Goal: Information Seeking & Learning: Understand process/instructions

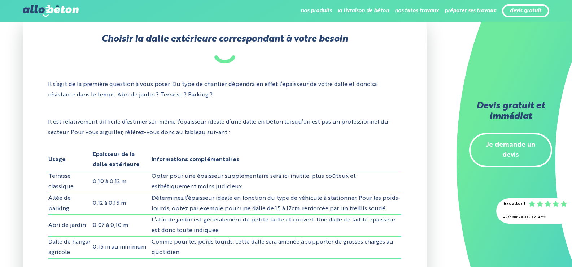
scroll to position [469, 0]
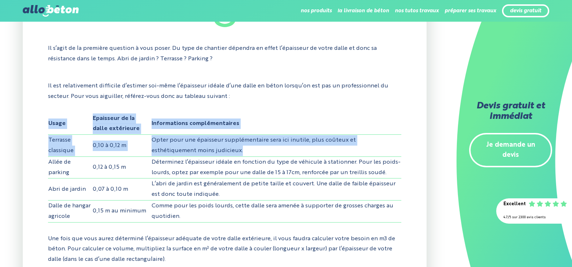
drag, startPoint x: 48, startPoint y: 122, endPoint x: 237, endPoint y: 155, distance: 191.8
click at [237, 155] on table "Usage Epaisseur de la dalle extérieure Informations complémentaires Terrasse cl…" at bounding box center [224, 167] width 353 height 109
copy table "Usage Epaisseur de la dalle extérieure Informations complémentaires Terrasse cl…"
click at [165, 144] on td "Opter pour une épaisseur supplémentaire sera ici inutile, plus coûteux et esthé…" at bounding box center [276, 146] width 250 height 22
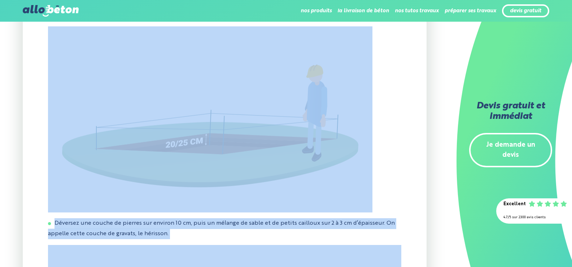
scroll to position [1194, 0]
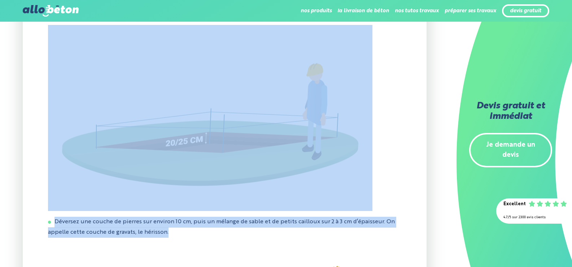
drag, startPoint x: 55, startPoint y: 121, endPoint x: 287, endPoint y: 245, distance: 263.0
click at [287, 245] on div "1 - La préparation du terrain La préparation de votre terrain consiste à creuse…" at bounding box center [224, 214] width 403 height 995
drag, startPoint x: 276, startPoint y: 185, endPoint x: 257, endPoint y: 246, distance: 64.3
click at [257, 246] on div "1 - La préparation du terrain La préparation de votre terrain consiste à creuse…" at bounding box center [224, 214] width 403 height 995
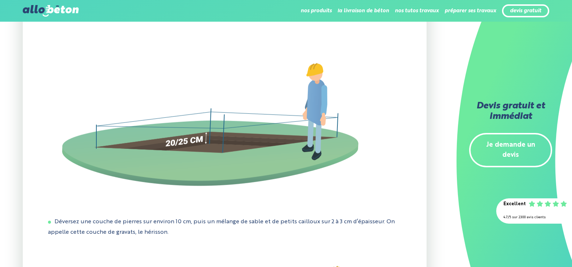
scroll to position [1085, 0]
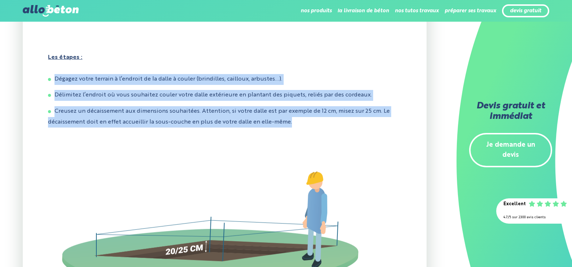
drag, startPoint x: 56, startPoint y: 80, endPoint x: 283, endPoint y: 135, distance: 233.3
copy ul "Dégagez votre terrain à l’endroit de la dalle à couler (brindilles, cailloux, a…"
click at [229, 186] on img at bounding box center [210, 224] width 324 height 182
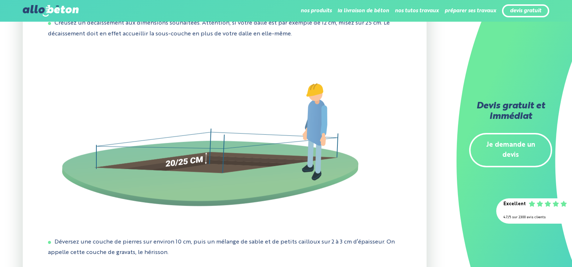
scroll to position [1194, 0]
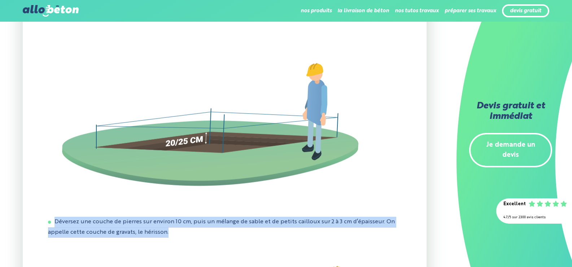
drag, startPoint x: 56, startPoint y: 225, endPoint x: 168, endPoint y: 240, distance: 113.9
click at [168, 238] on li "Déversez une couche de pierres sur environ 10 cm, puis un mélange de sable et d…" at bounding box center [224, 226] width 353 height 21
copy li "Déversez une couche de pierres sur environ 10 cm, puis un mélange de sable et d…"
click at [93, 185] on img at bounding box center [210, 116] width 324 height 182
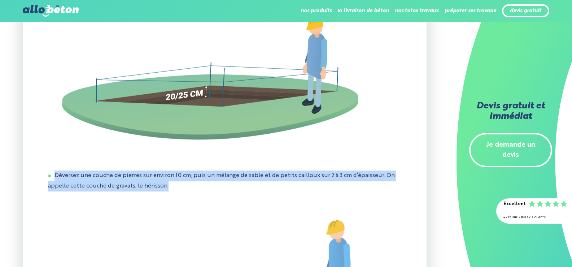
scroll to position [1266, 0]
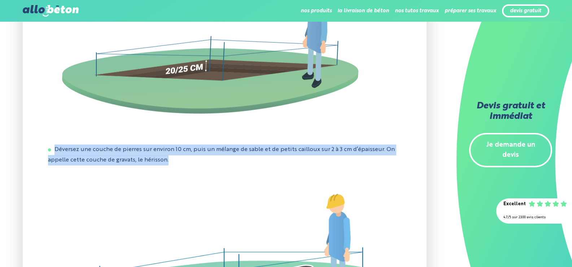
click at [70, 183] on img at bounding box center [224, 255] width 353 height 168
click at [62, 194] on img at bounding box center [224, 255] width 353 height 168
click at [163, 211] on img at bounding box center [224, 255] width 353 height 168
click at [233, 187] on img at bounding box center [224, 255] width 353 height 168
click at [284, 158] on li "Déversez une couche de pierres sur environ 10 cm, puis un mélange de sable et d…" at bounding box center [224, 154] width 353 height 21
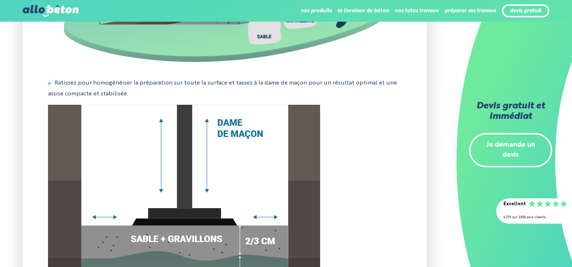
scroll to position [1554, 0]
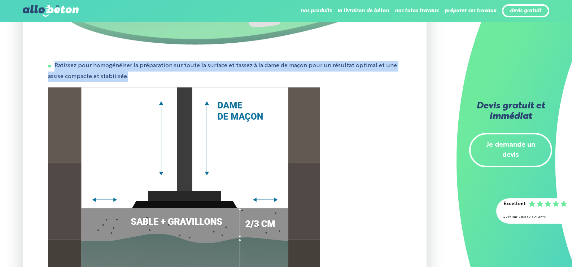
drag, startPoint x: 55, startPoint y: 72, endPoint x: 127, endPoint y: 82, distance: 73.2
click at [127, 82] on li "Ratissez pour homogénéiser la préparation sur toute la surface et tassez à la d…" at bounding box center [224, 71] width 353 height 21
copy li "Ratissez pour homogénéiser la préparation sur toute la surface et tassez à la d…"
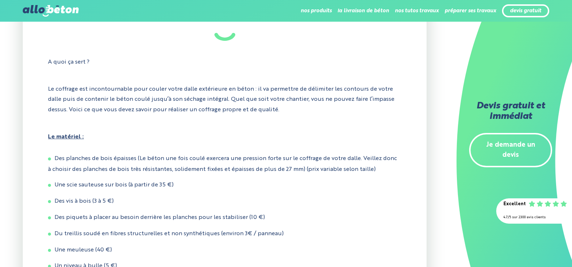
scroll to position [1951, 0]
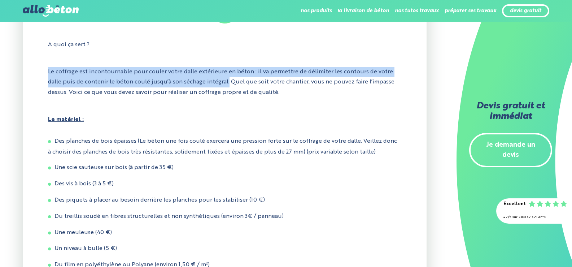
drag, startPoint x: 48, startPoint y: 77, endPoint x: 227, endPoint y: 87, distance: 178.4
click at [227, 87] on p "Le coffrage est incontournable pour couler votre dalle extérieure en béton : il…" at bounding box center [224, 82] width 353 height 42
copy p "Le coffrage est incontournable pour couler votre dalle extérieure en béton : il…"
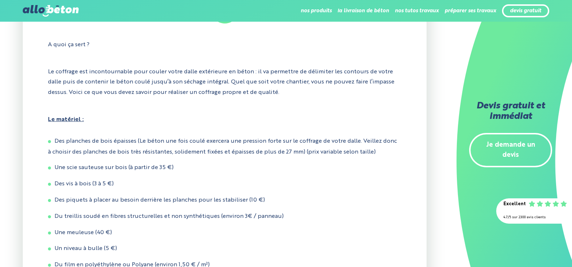
click at [158, 124] on u "Le matériel :" at bounding box center [224, 119] width 353 height 10
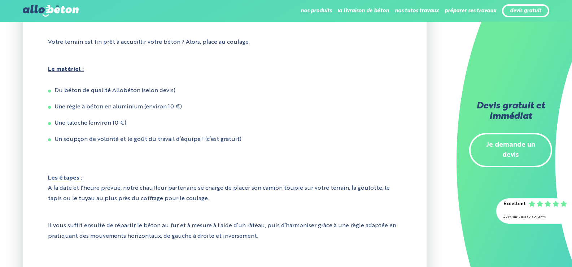
scroll to position [2853, 0]
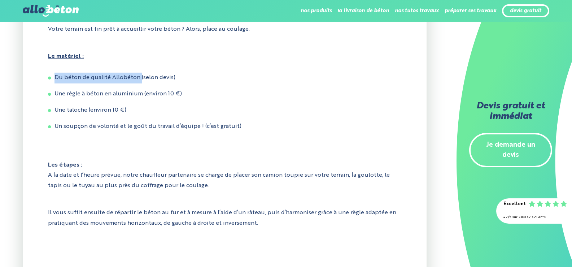
drag, startPoint x: 55, startPoint y: 89, endPoint x: 139, endPoint y: 91, distance: 84.4
click at [139, 83] on li "Du béton de qualité Allobéton (selon devis)" at bounding box center [224, 77] width 353 height 11
click at [225, 100] on li "Une règle à béton en aluminium (environ 10 €)" at bounding box center [224, 94] width 353 height 11
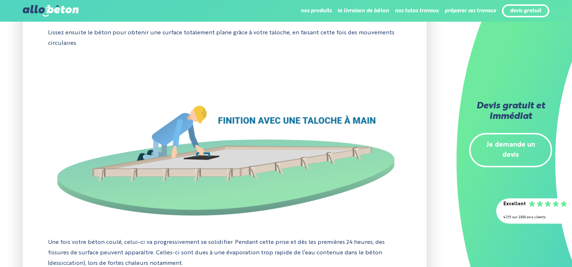
scroll to position [3286, 0]
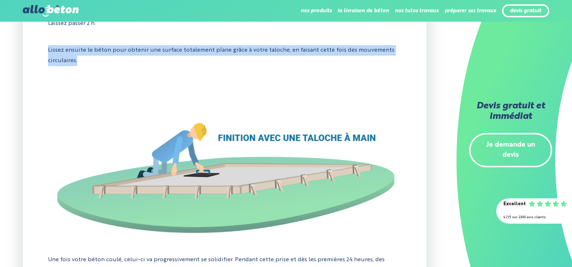
drag, startPoint x: 48, startPoint y: 65, endPoint x: 77, endPoint y: 77, distance: 31.4
click at [77, 71] on p "Lissez ensuite le béton pour obtenir une surface totalement plane grâce à votre…" at bounding box center [224, 56] width 353 height 32
copy p "Lissez ensuite le béton pour obtenir une surface totalement plane grâce à votre…"
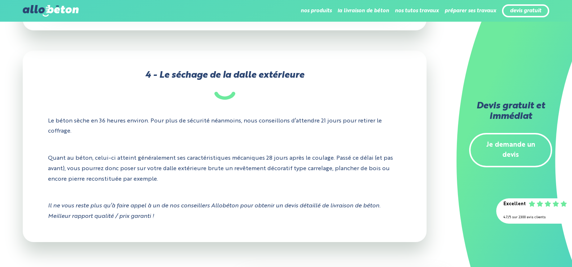
scroll to position [3754, 0]
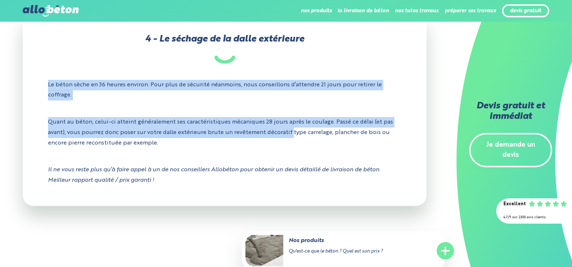
drag, startPoint x: 49, startPoint y: 99, endPoint x: 290, endPoint y: 149, distance: 246.7
click at [290, 149] on div "4 - Le séchage de la dalle extérieure Le béton sèche en 36 heures environ. Pour…" at bounding box center [224, 109] width 403 height 191
copy div "Le béton sèche en 36 heures environ. Pour plus de sécurité néanmoins, nous cons…"
